Goal: Information Seeking & Learning: Learn about a topic

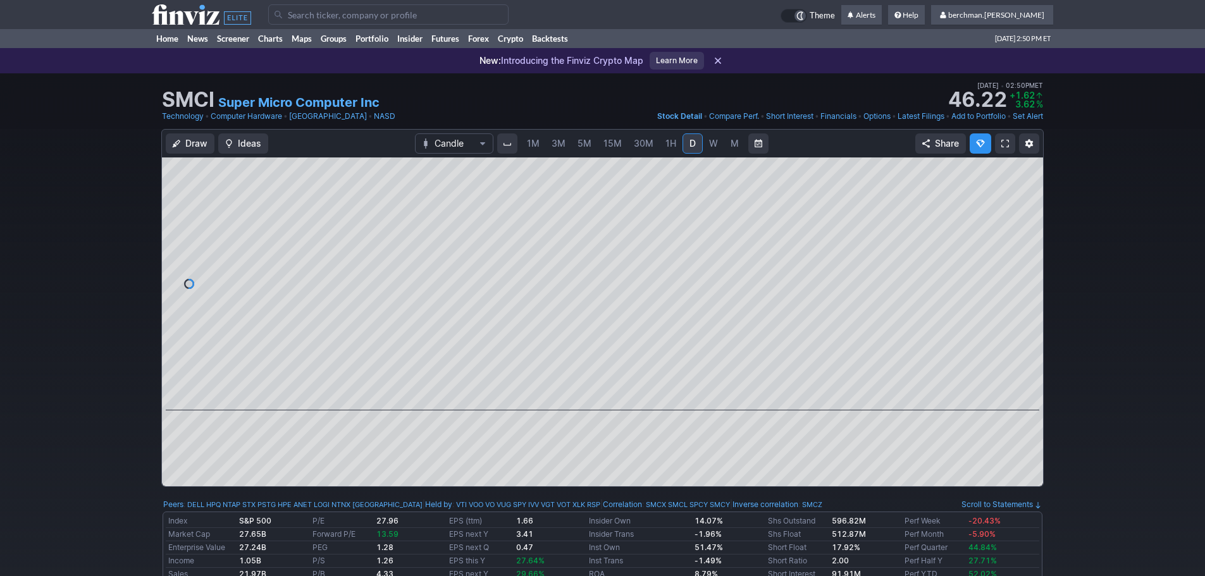
click at [582, 145] on span "5M" at bounding box center [584, 143] width 14 height 11
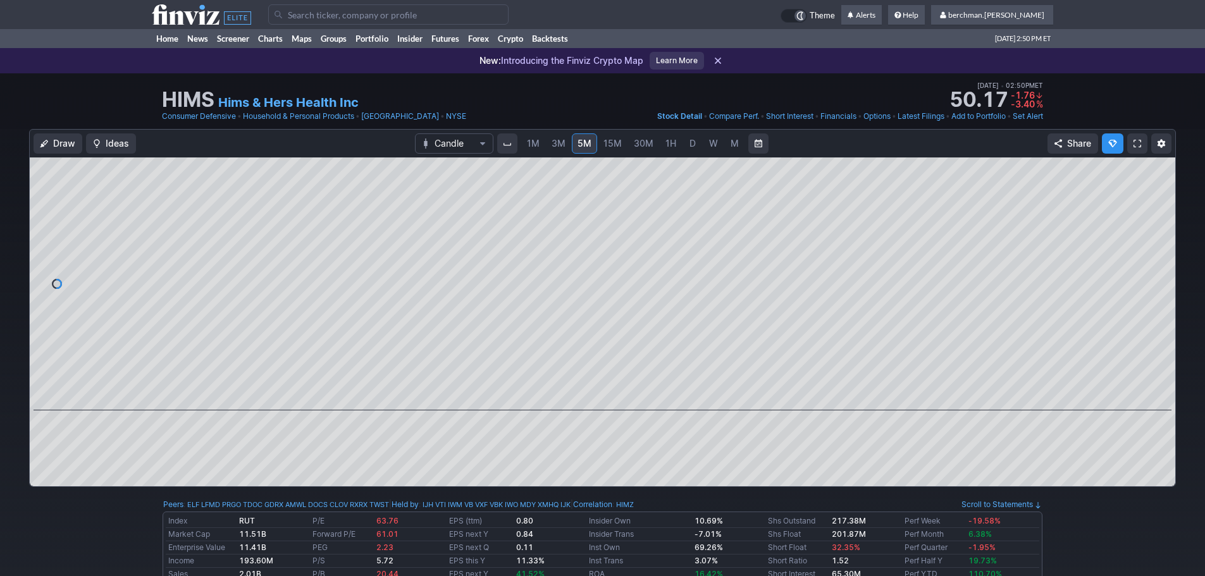
click at [383, 20] on input "Search" at bounding box center [388, 14] width 240 height 20
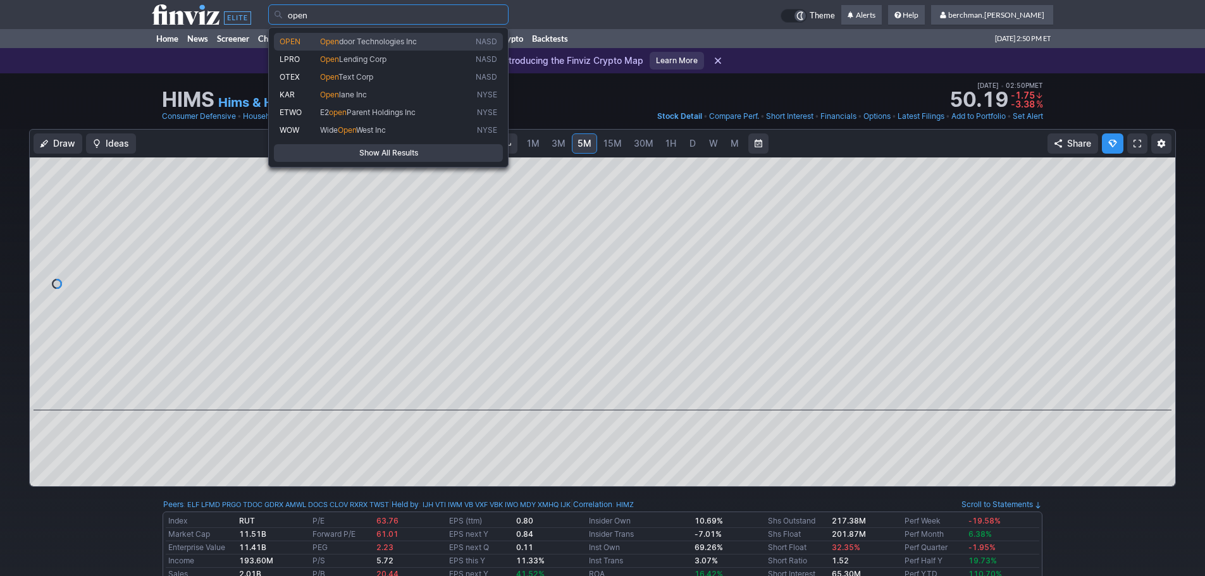
click at [436, 46] on span "Open door Technologies Inc" at bounding box center [395, 42] width 156 height 11
type input "OPEN"
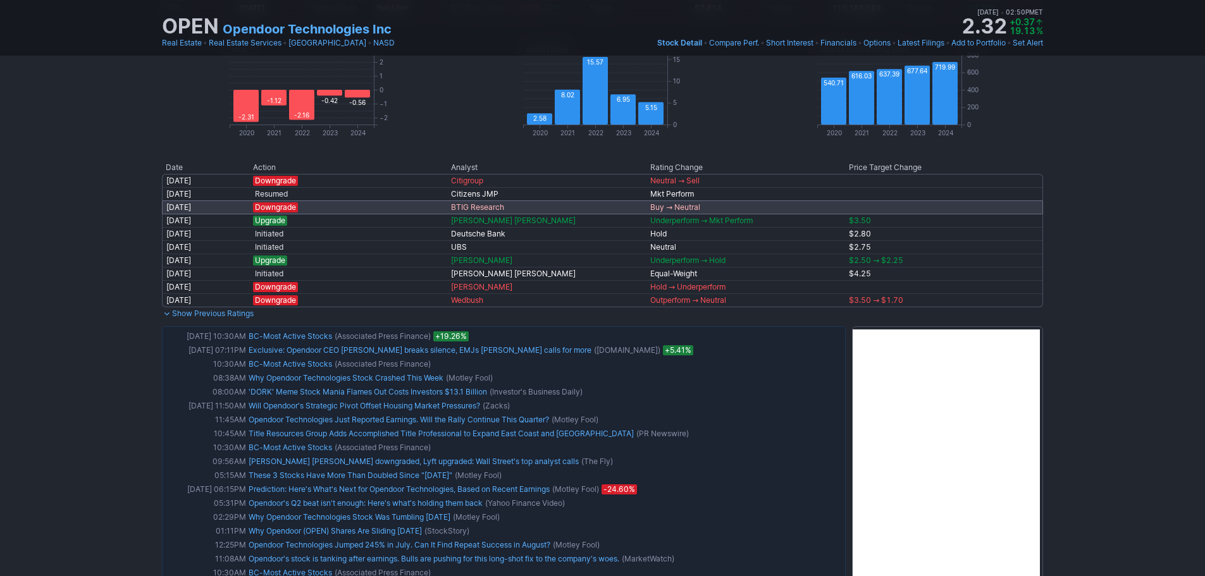
scroll to position [696, 0]
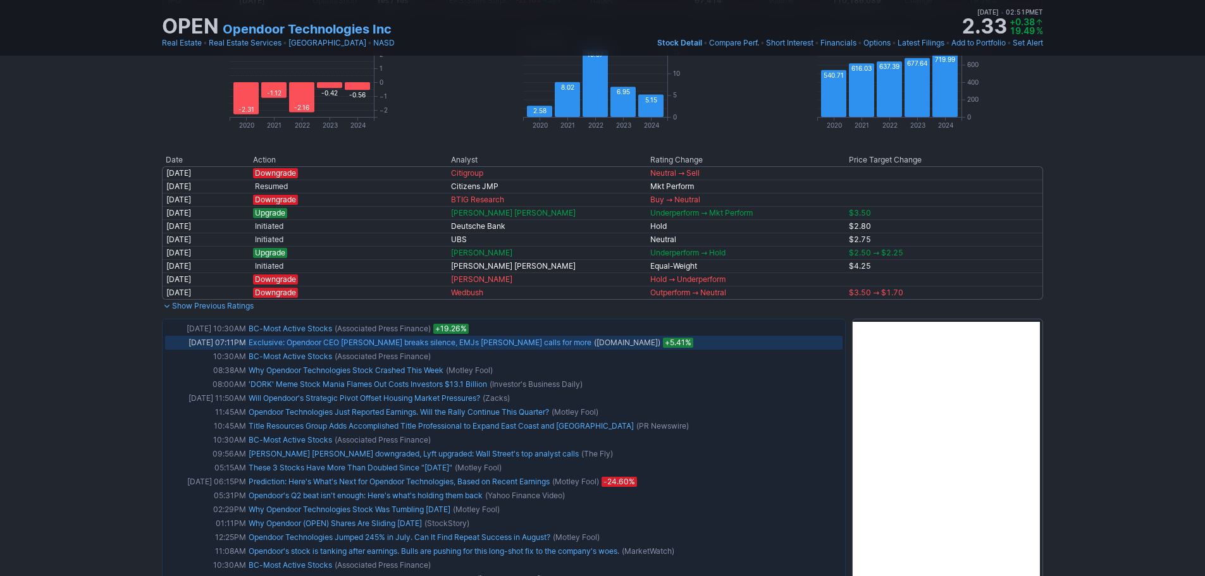
click at [315, 343] on link "Exclusive: Opendoor CEO Wheeler breaks silence, EMJs Eric Jackson calls for more" at bounding box center [419, 342] width 343 height 9
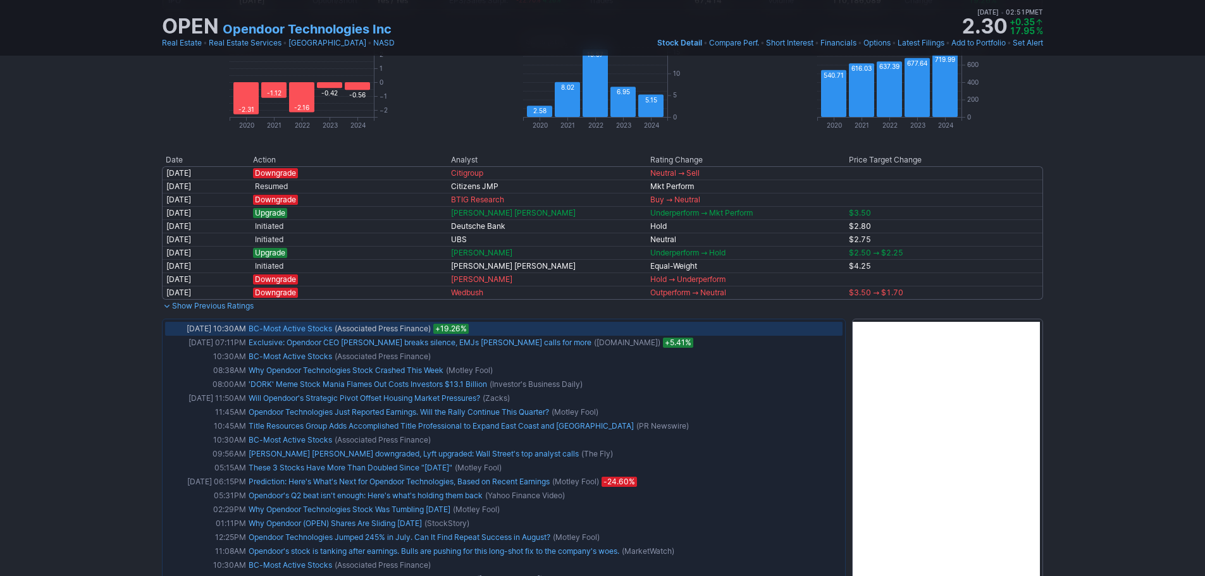
click at [291, 326] on link "BC-Most Active Stocks" at bounding box center [289, 328] width 83 height 9
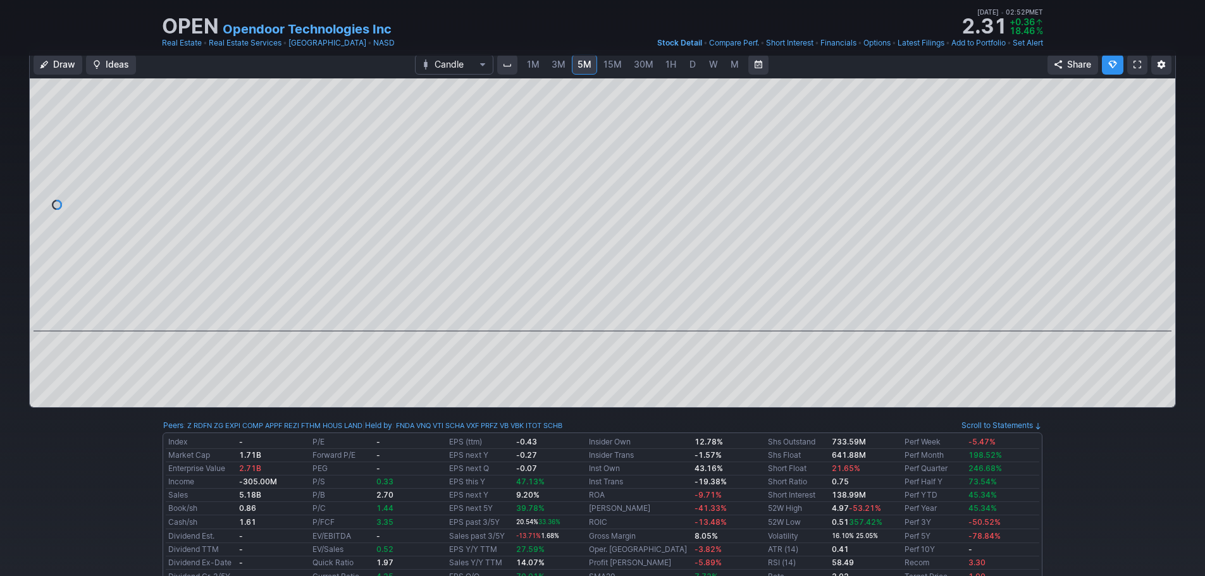
scroll to position [0, 0]
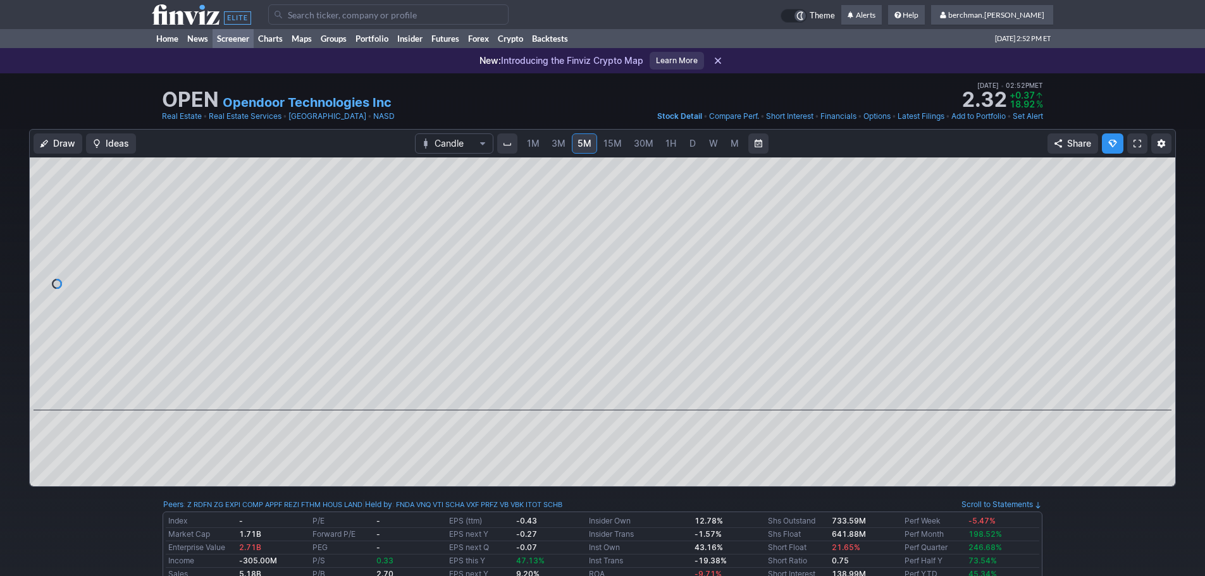
click at [236, 41] on link "Screener" at bounding box center [232, 38] width 41 height 19
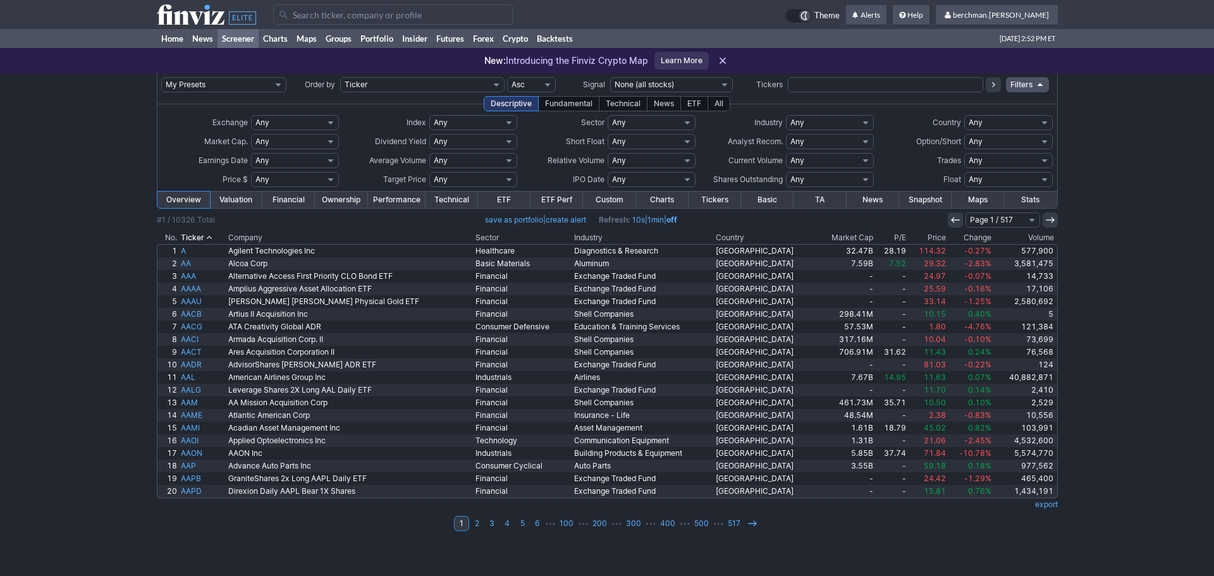
click at [1028, 240] on th "Volume" at bounding box center [1025, 237] width 64 height 13
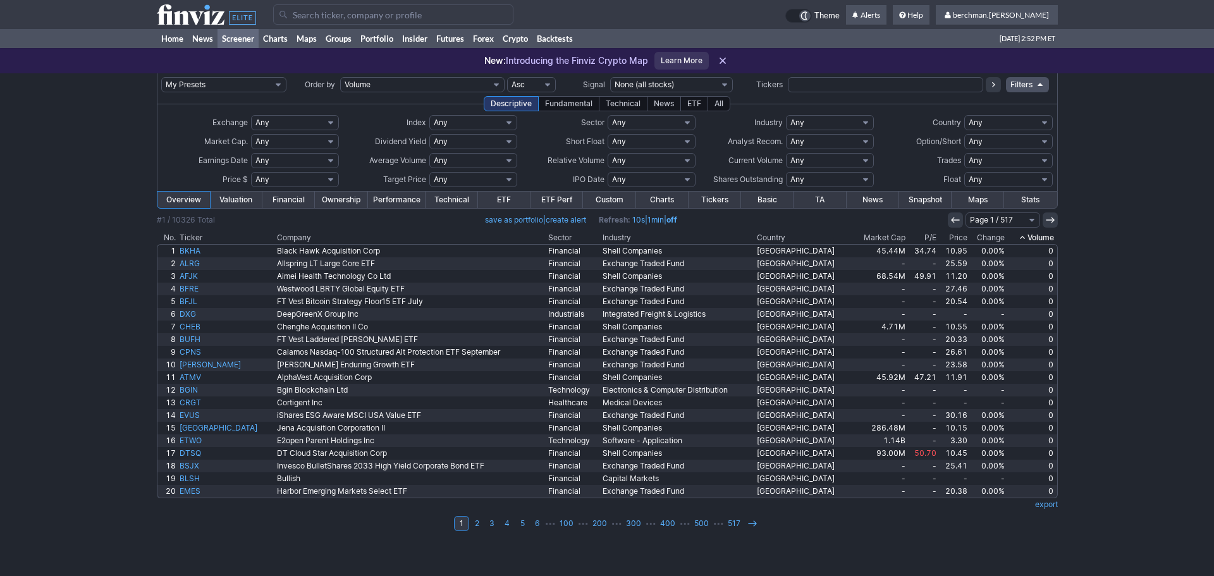
click at [1034, 240] on th "Volume" at bounding box center [1032, 237] width 51 height 13
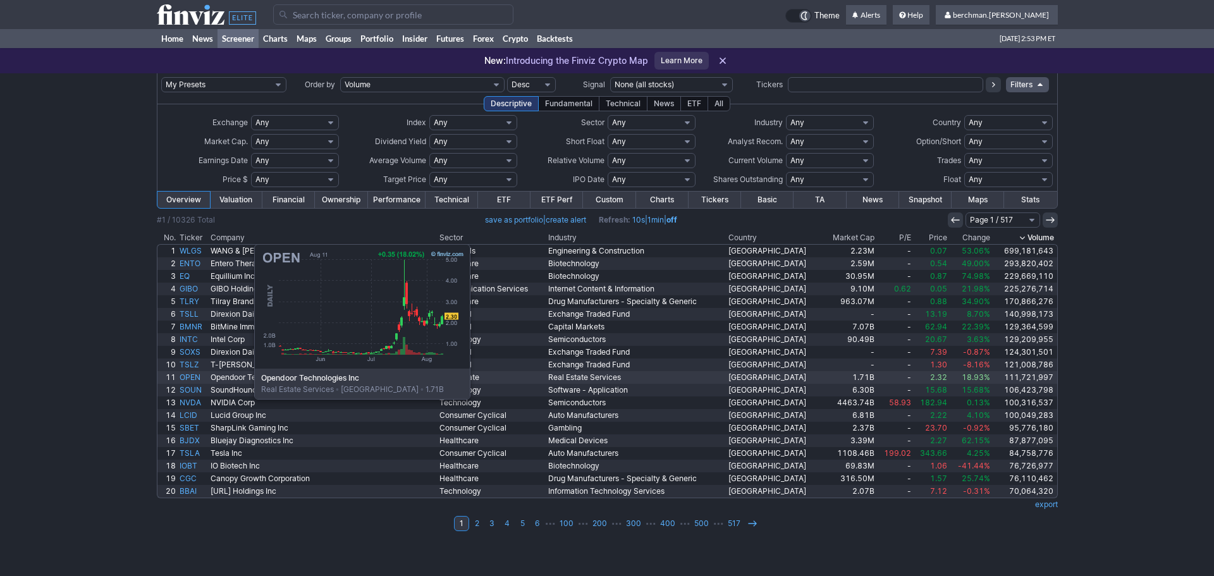
click at [191, 383] on link "OPEN" at bounding box center [194, 377] width 32 height 13
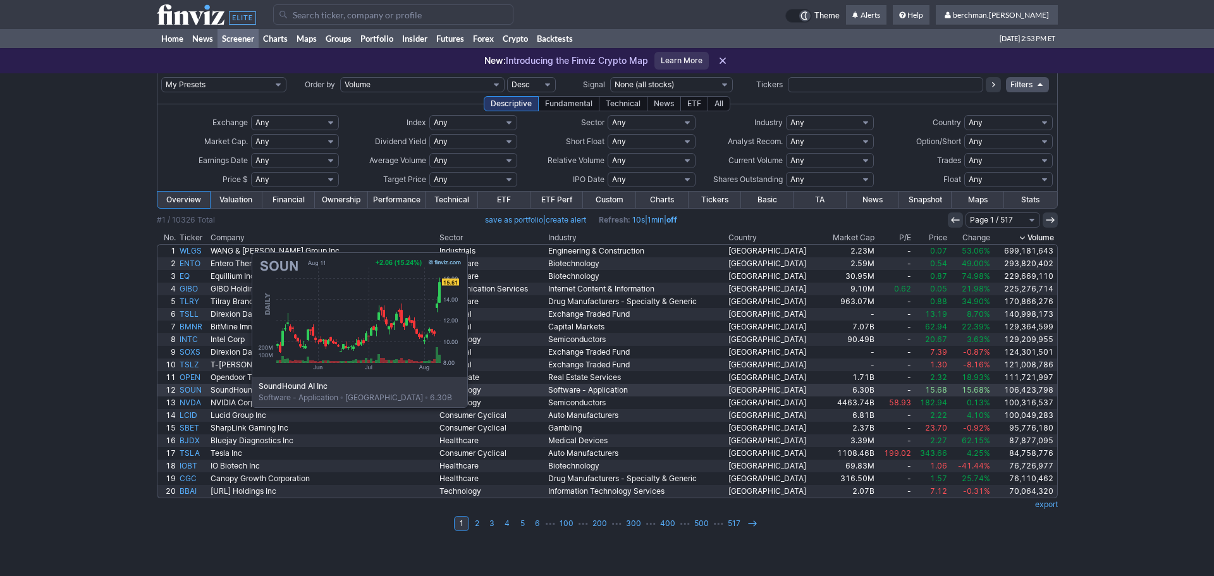
click at [188, 391] on link "SOUN" at bounding box center [194, 390] width 32 height 13
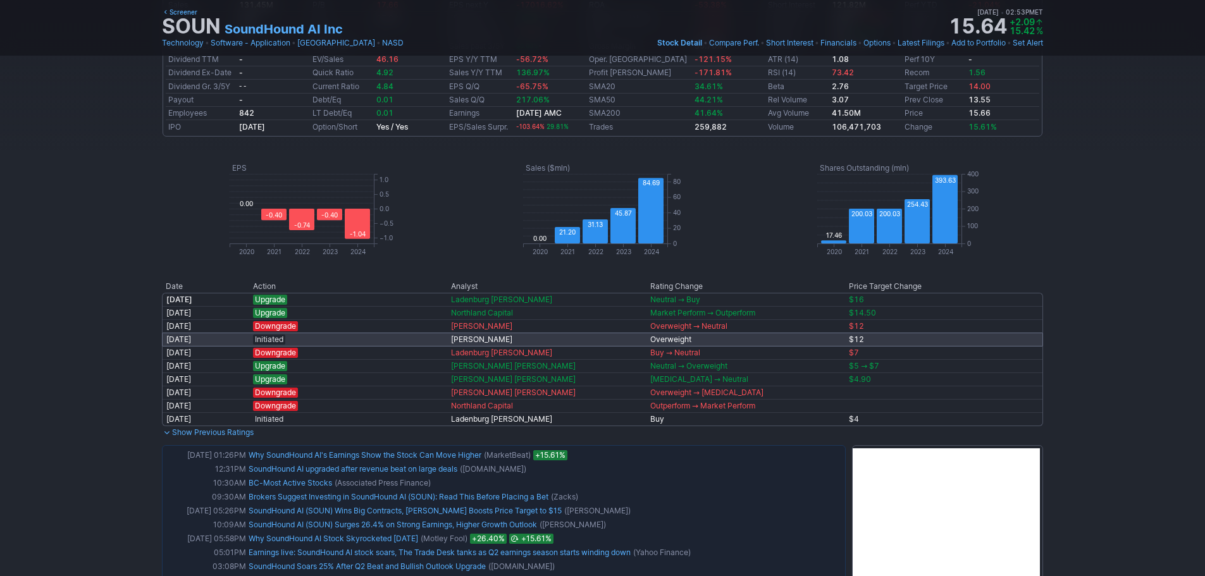
scroll to position [63, 0]
